Goal: Understand process/instructions

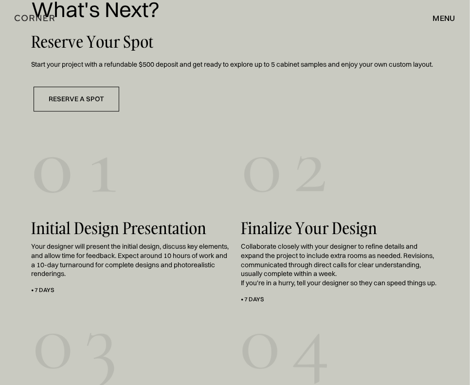
scroll to position [939, 0]
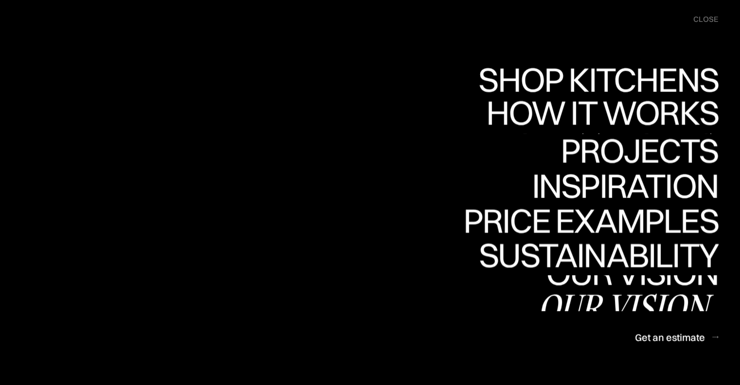
click at [589, 110] on link "How it works How it works" at bounding box center [601, 116] width 235 height 36
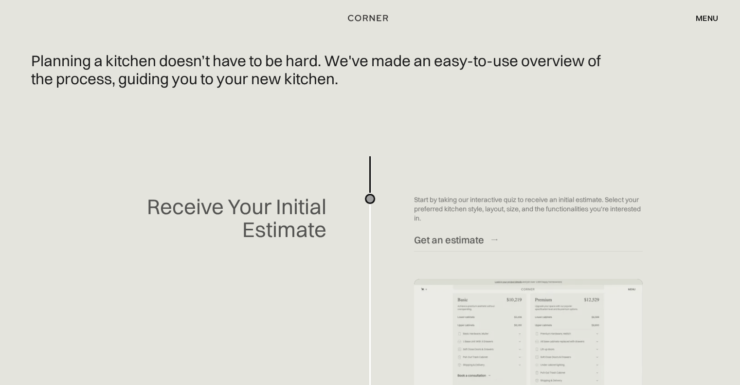
scroll to position [239, 0]
